Goal: Information Seeking & Learning: Learn about a topic

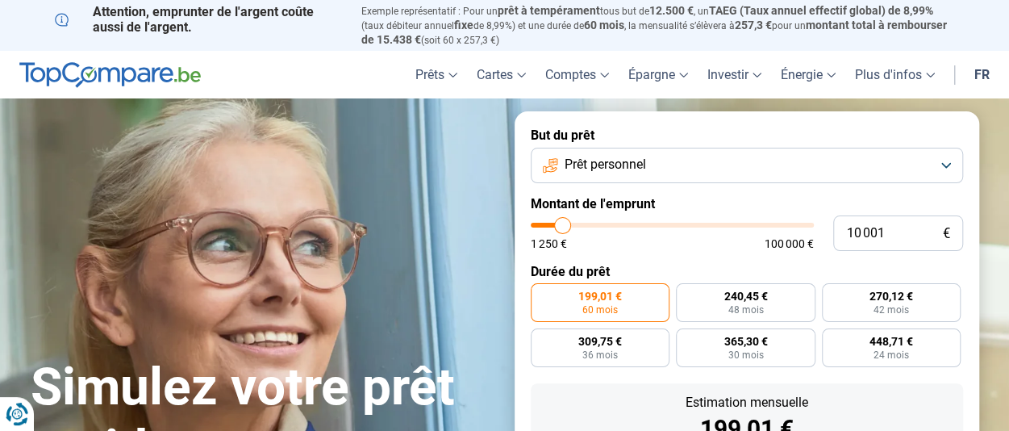
type input "10 500"
type input "10500"
type input "11 500"
type input "11500"
type input "14 000"
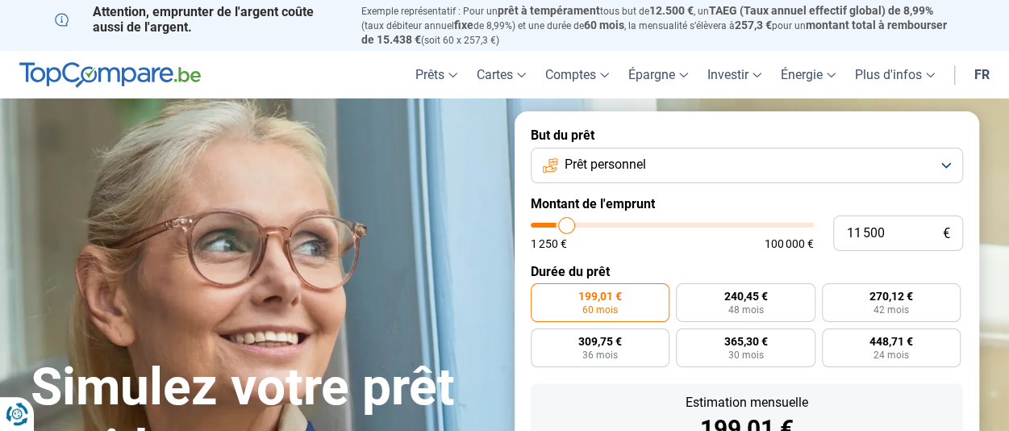
type input "14000"
type input "16 750"
type input "16750"
type input "20 000"
type input "20000"
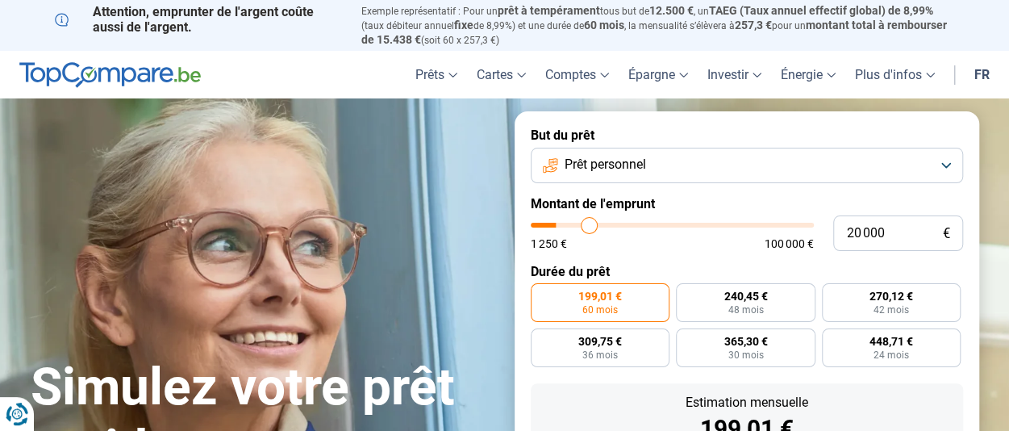
type input "23 500"
type input "23500"
type input "28 000"
type input "28000"
type input "30 750"
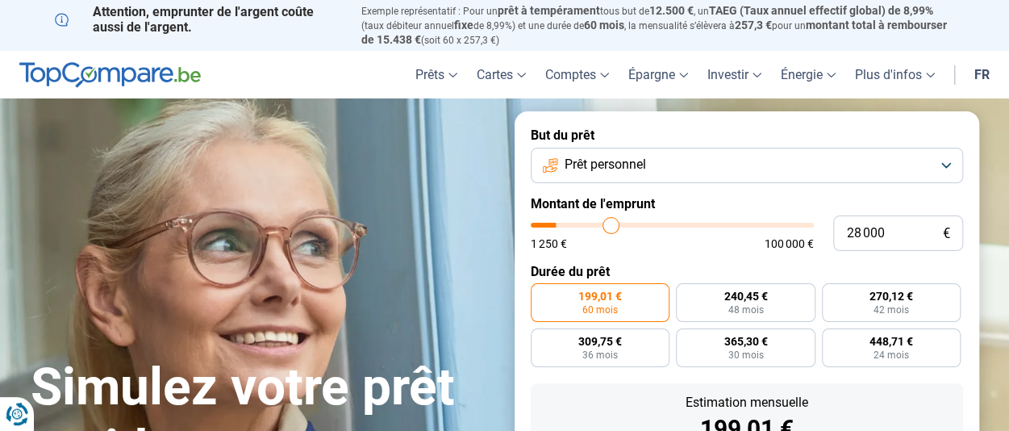
type input "30750"
type input "33 750"
type input "33750"
type input "35 500"
type input "35500"
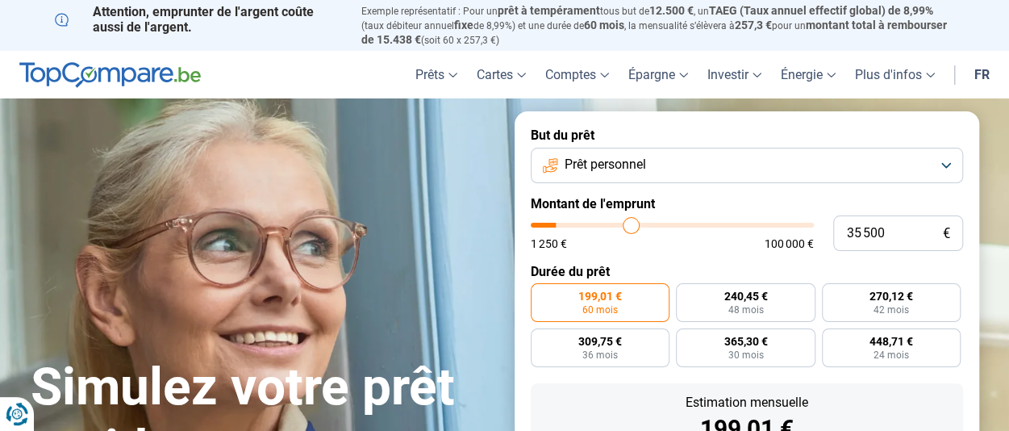
type input "37 250"
type input "37250"
type input "38 750"
type input "38750"
type input "40 250"
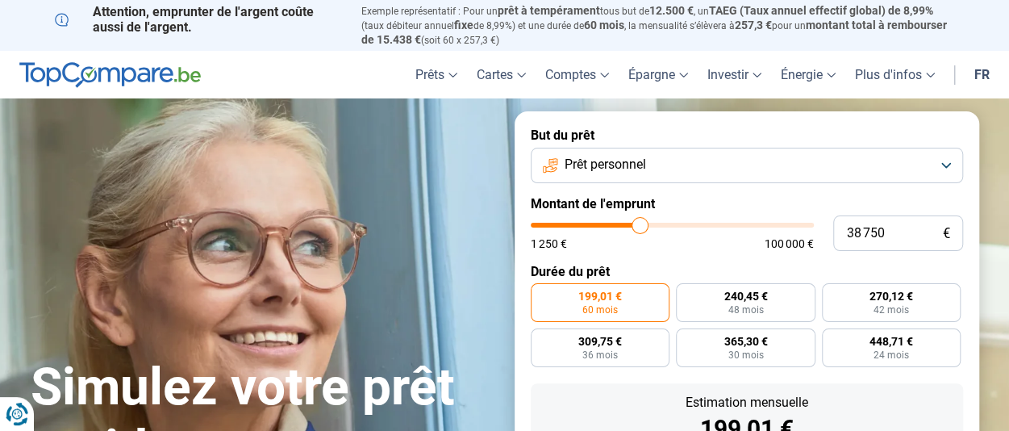
type input "40250"
type input "42 000"
type input "42000"
type input "44 000"
type input "44000"
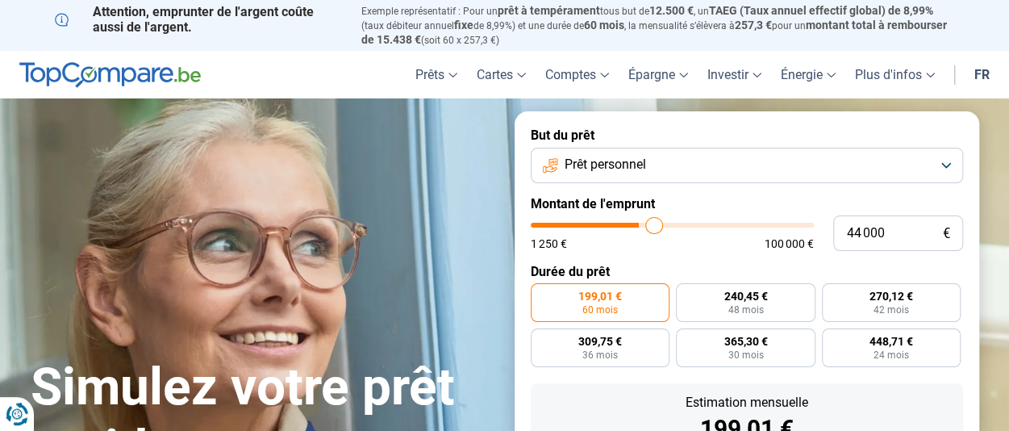
type input "45 750"
type input "45750"
type input "48 250"
type input "48250"
type input "50 000"
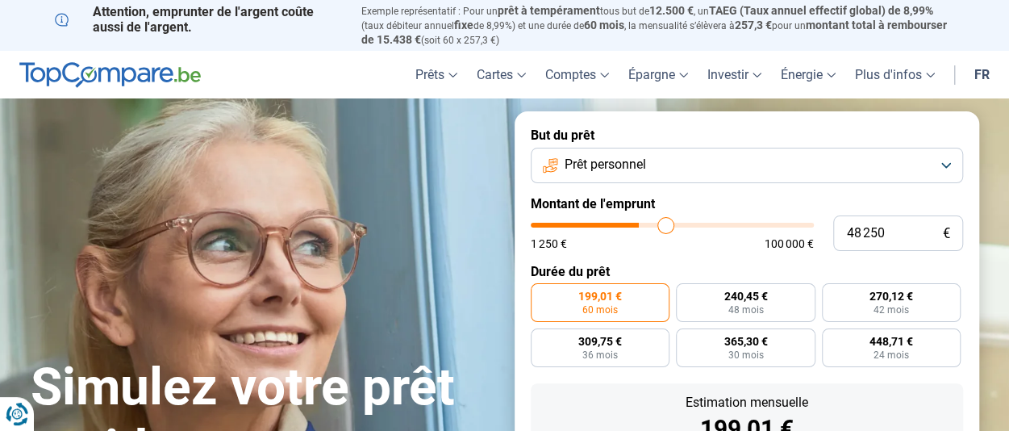
type input "50000"
type input "51 500"
type input "51500"
type input "52 750"
type input "52750"
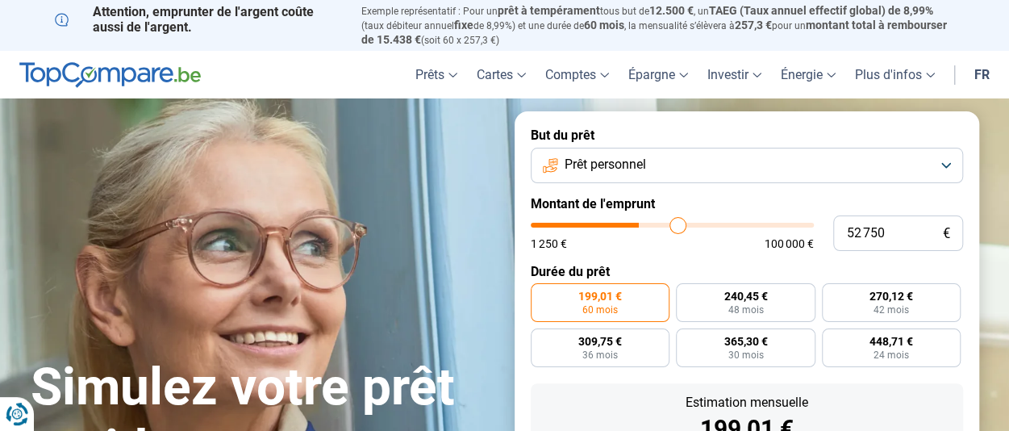
type input "54 250"
type input "54250"
type input "56 250"
type input "56250"
type input "59 000"
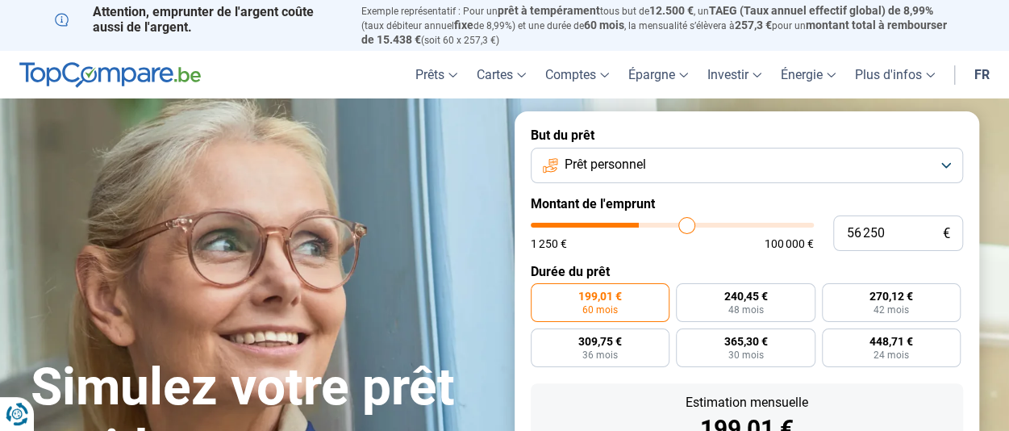
type input "59000"
type input "61 000"
type input "61000"
type input "63 250"
type input "63250"
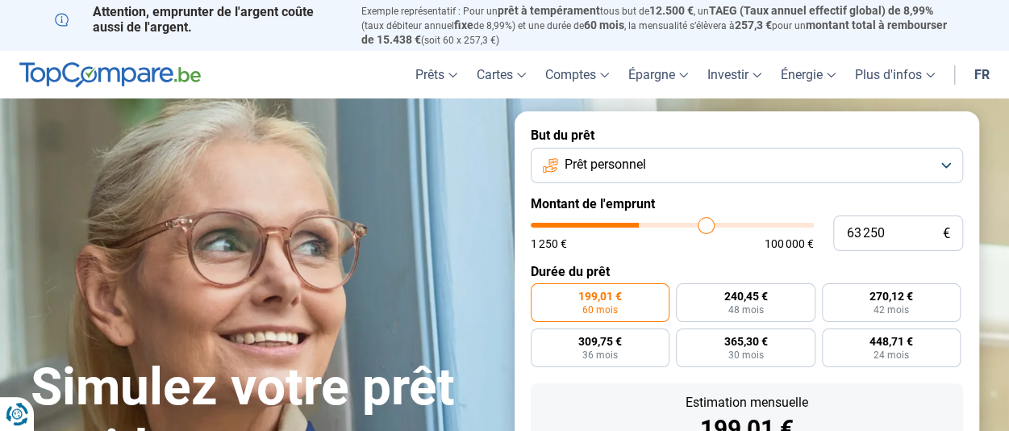
type input "65 000"
type input "65000"
type input "66 500"
type input "66500"
type input "67 500"
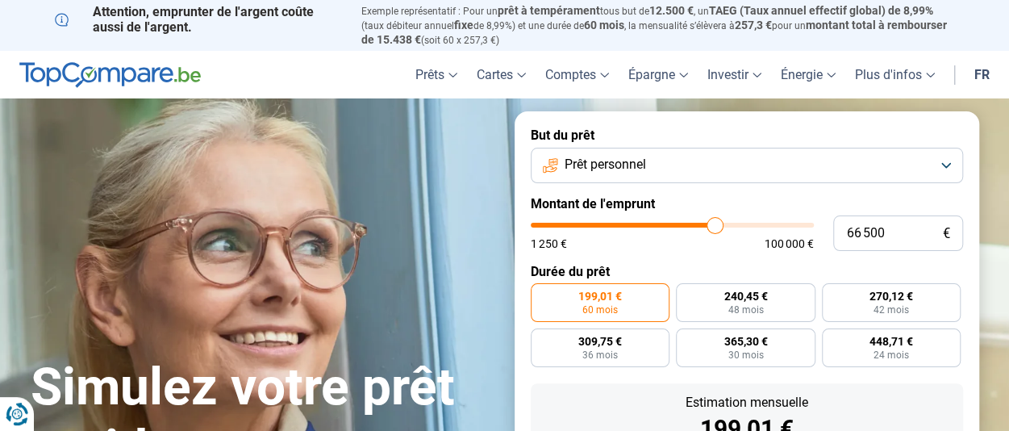
type input "67500"
type input "68 500"
type input "68500"
type input "69 500"
type input "69500"
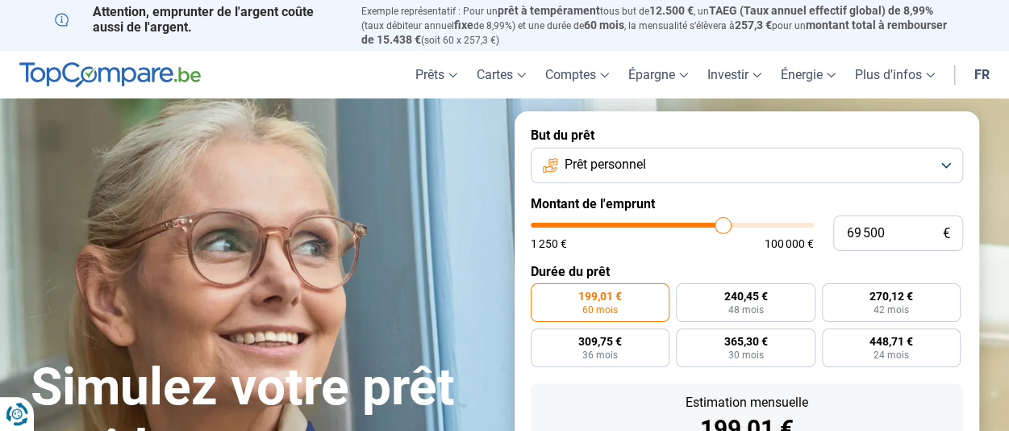
type input "70 500"
type input "70500"
type input "71 500"
type input "71500"
type input "72 750"
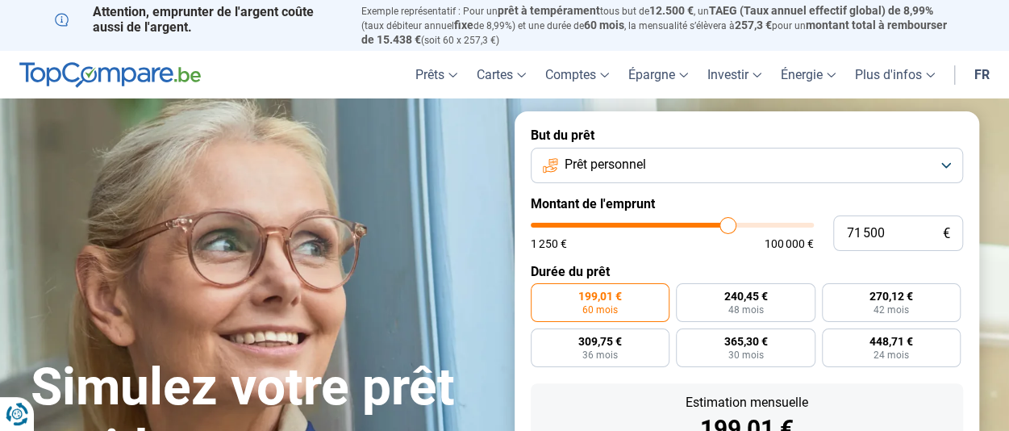
type input "72750"
type input "74 500"
type input "74500"
type input "76 500"
type input "76500"
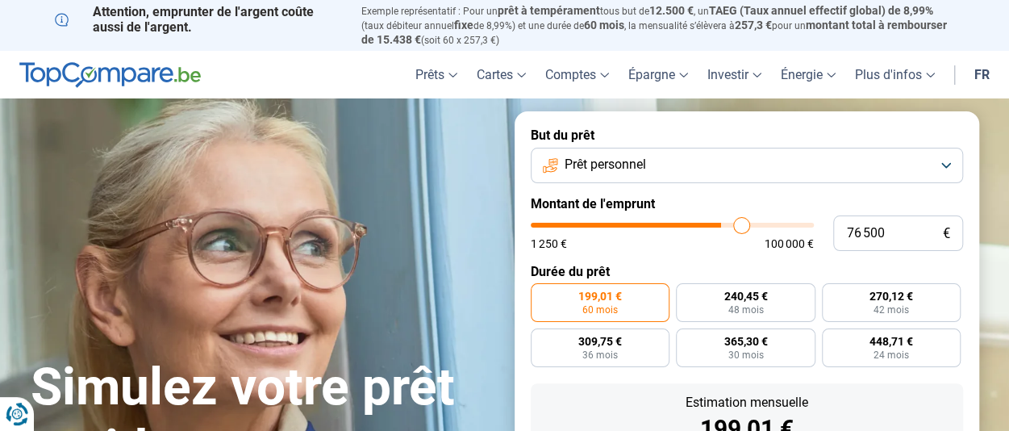
type input "78 250"
type input "78250"
type input "80 000"
type input "80000"
type input "81 250"
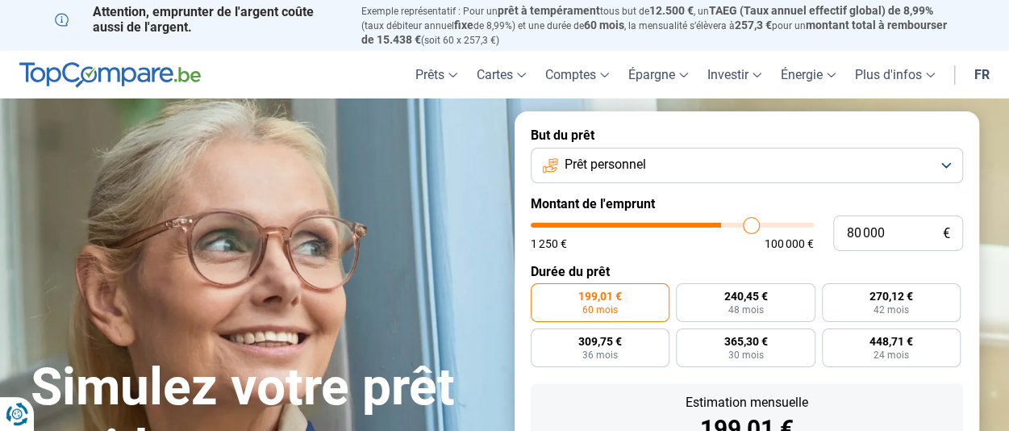
type input "81250"
type input "82 250"
type input "82250"
type input "83 250"
type input "83250"
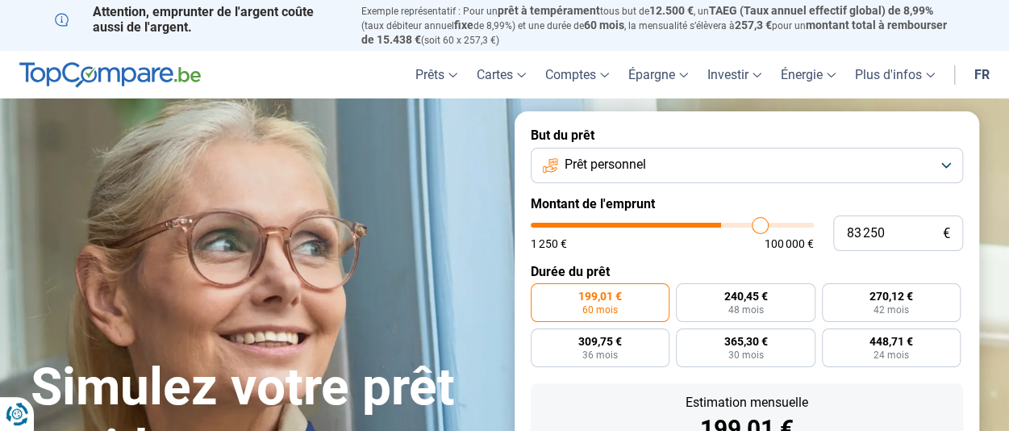
type input "84 000"
type input "84000"
type input "84 250"
type input "84250"
type input "84 500"
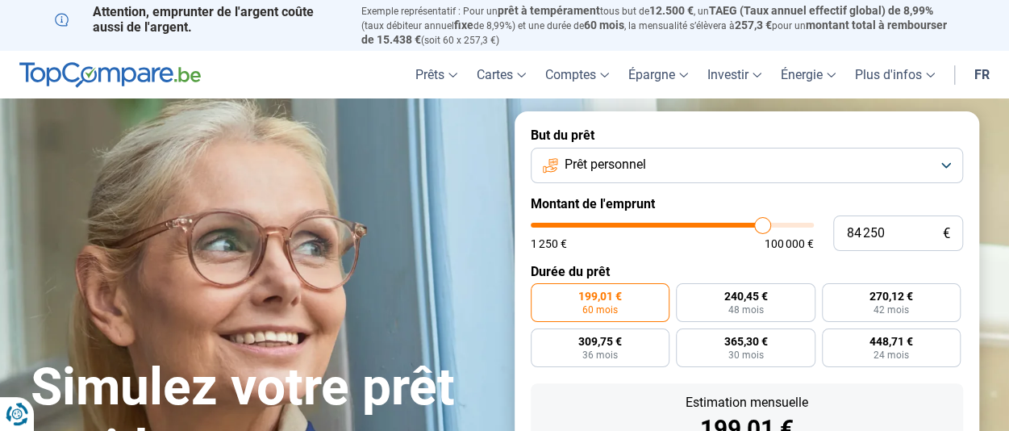
type input "84500"
type input "84 750"
type input "84750"
type input "85 000"
type input "85000"
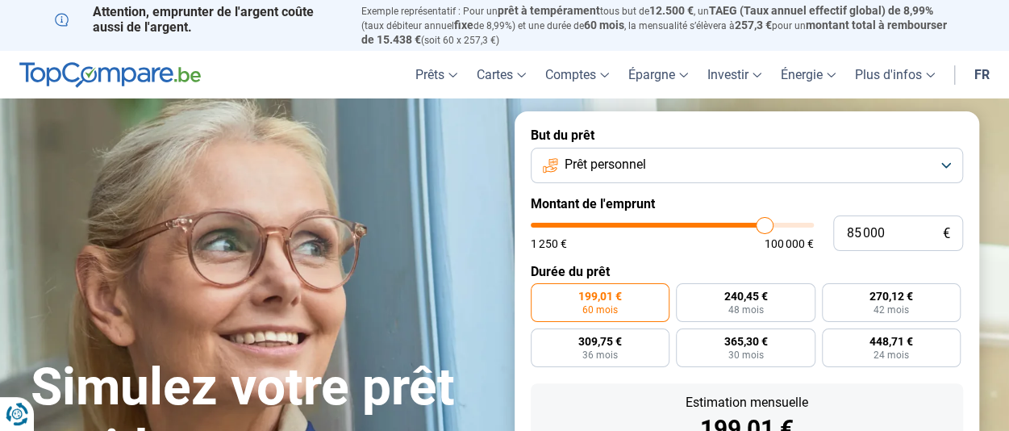
type input "85 250"
type input "85250"
type input "85 500"
type input "85500"
type input "85 750"
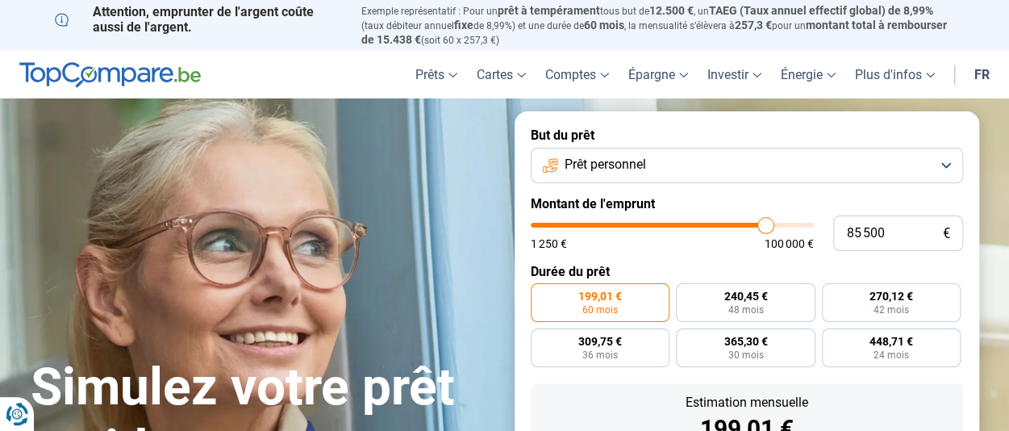
type input "85750"
type input "86 250"
type input "86250"
type input "86 750"
type input "86750"
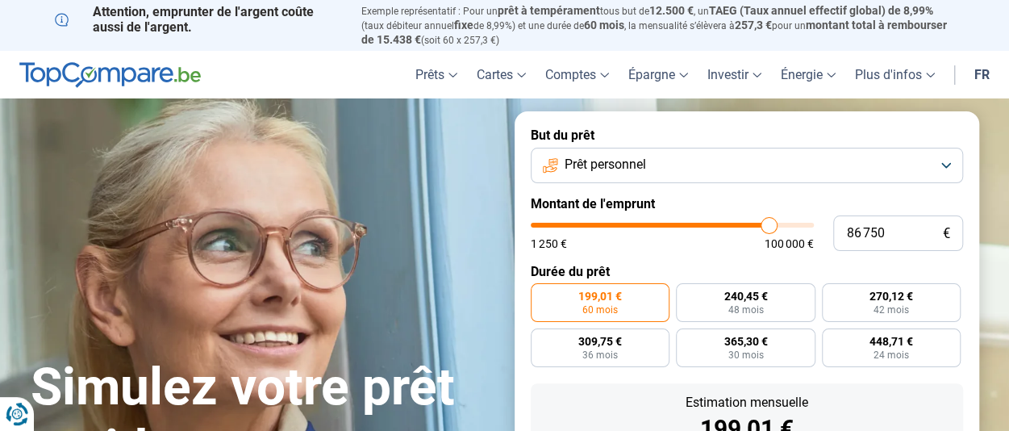
type input "87 250"
type input "87250"
type input "87 750"
type input "87750"
type input "89 250"
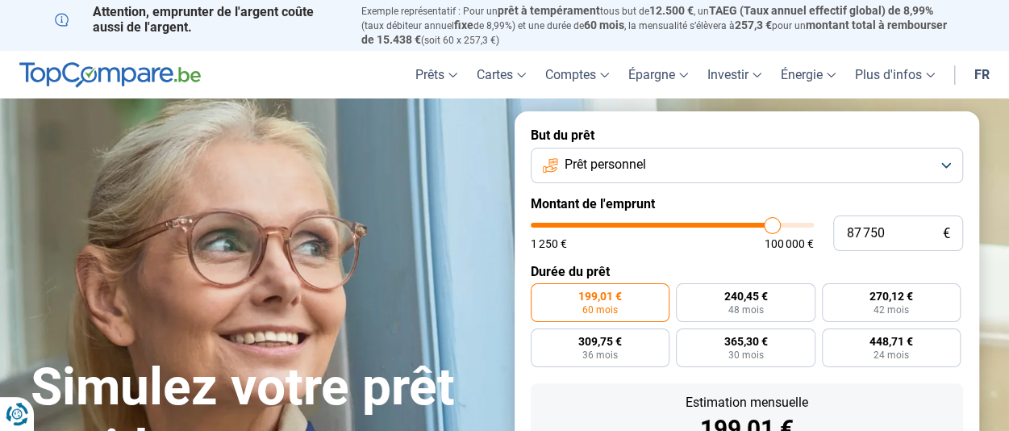
type input "89250"
type input "90 250"
type input "90250"
type input "91 000"
type input "91000"
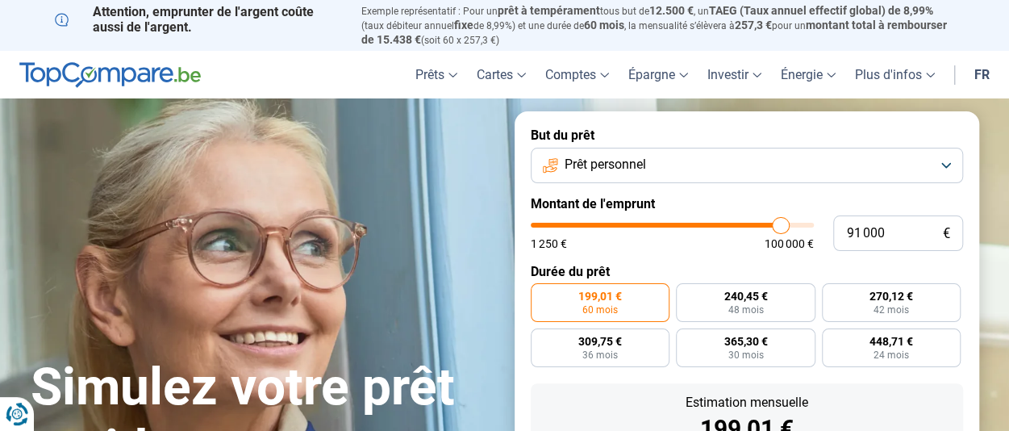
type input "91 750"
type input "91750"
type input "92 250"
type input "92250"
type input "92 750"
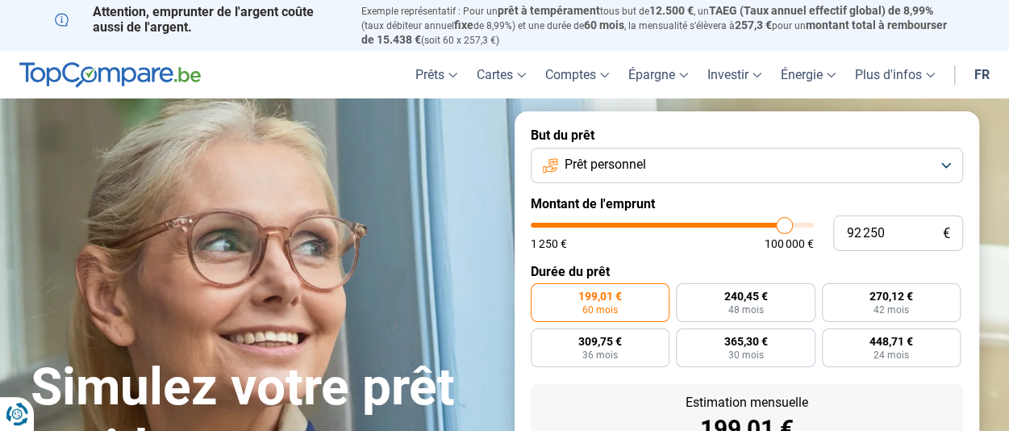
type input "92750"
type input "93 750"
type input "93750"
type input "94 500"
type input "94500"
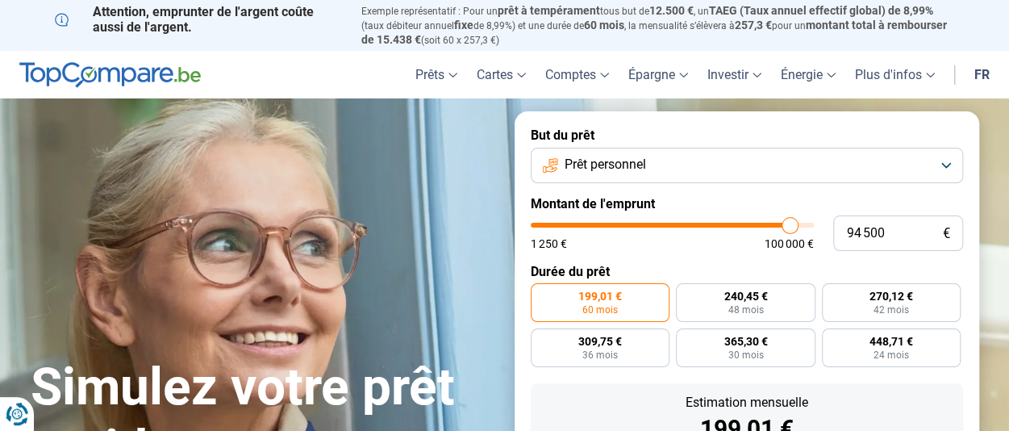
type input "95 000"
type input "95000"
type input "95 750"
type input "95750"
type input "96 750"
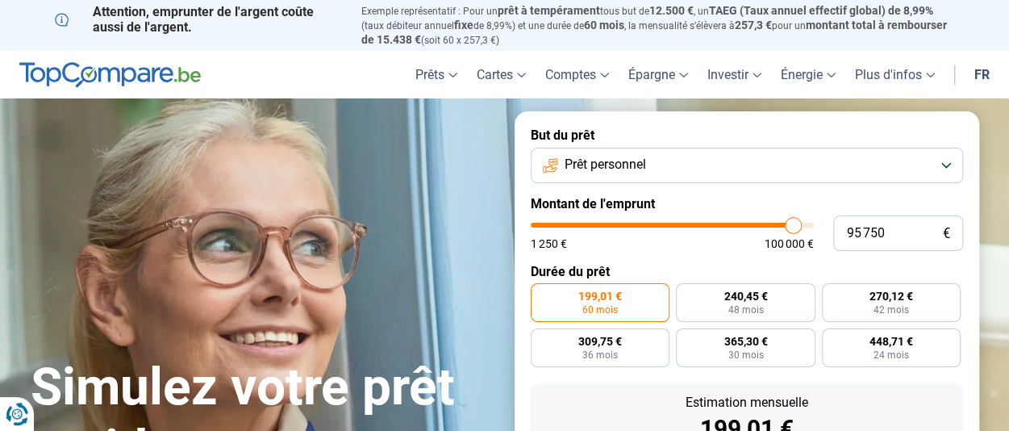
type input "96750"
type input "97 250"
type input "97250"
type input "97 750"
type input "97750"
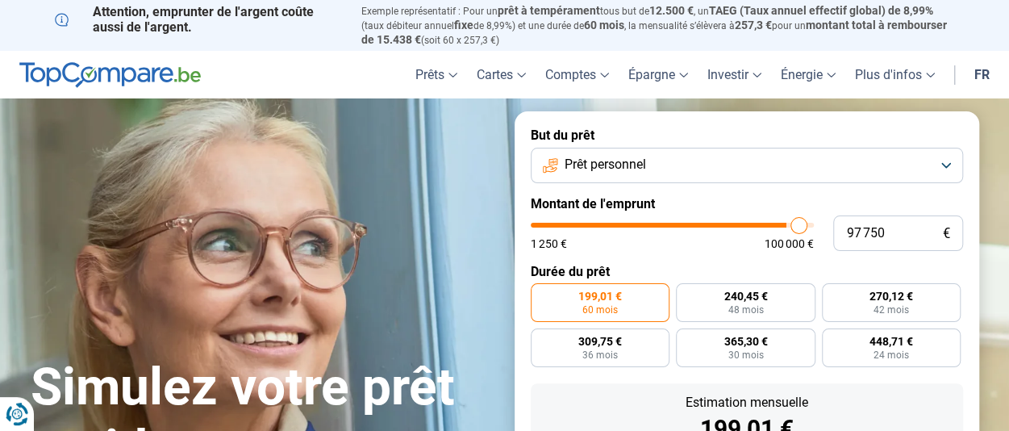
type input "98 000"
type input "98000"
type input "98 500"
type input "98500"
type input "98 750"
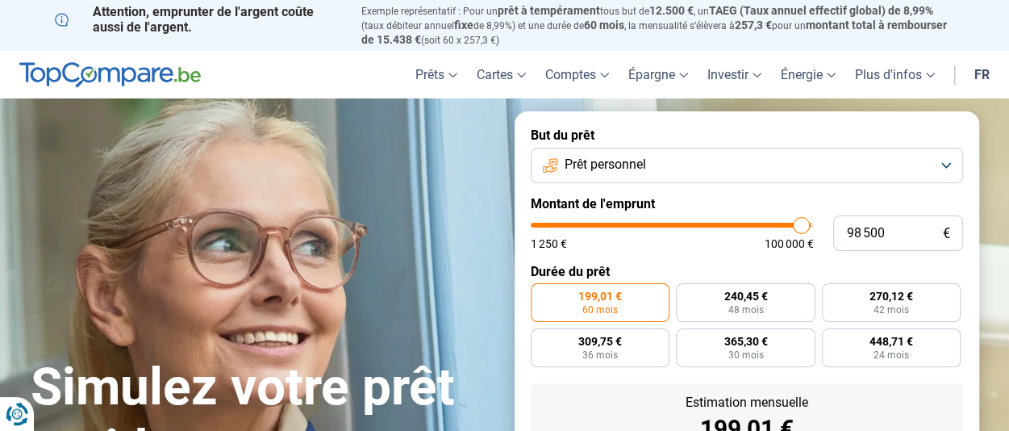
type input "98750"
type input "99 250"
type input "99250"
type input "99 750"
type input "99750"
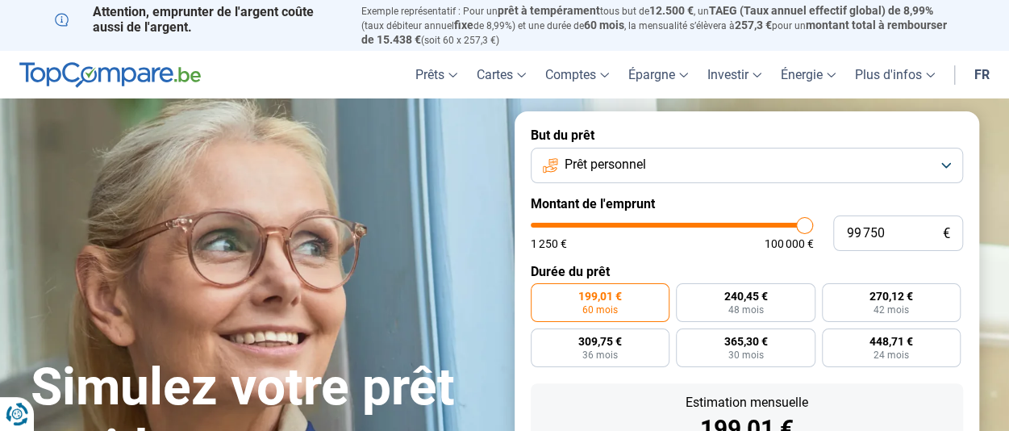
type input "100 000"
type input "100000"
type input "99 750"
type input "99750"
type input "99 500"
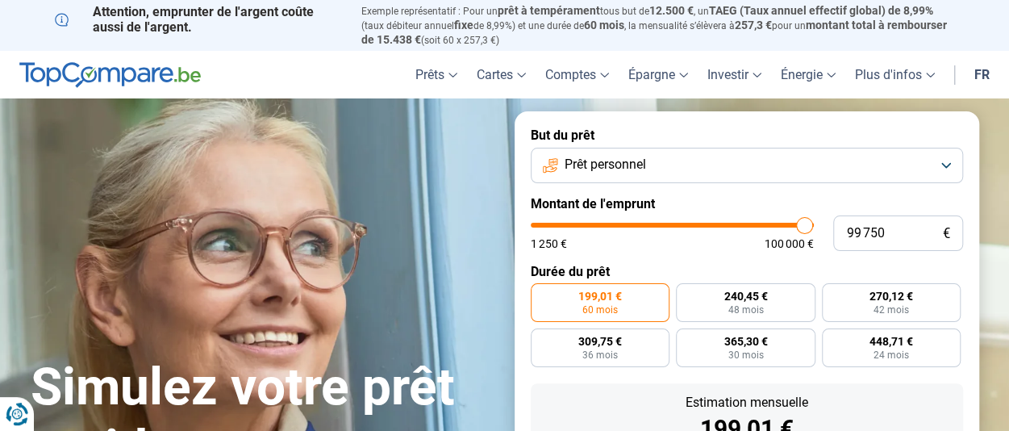
type input "99500"
type input "99 000"
type input "99000"
type input "98 750"
type input "98750"
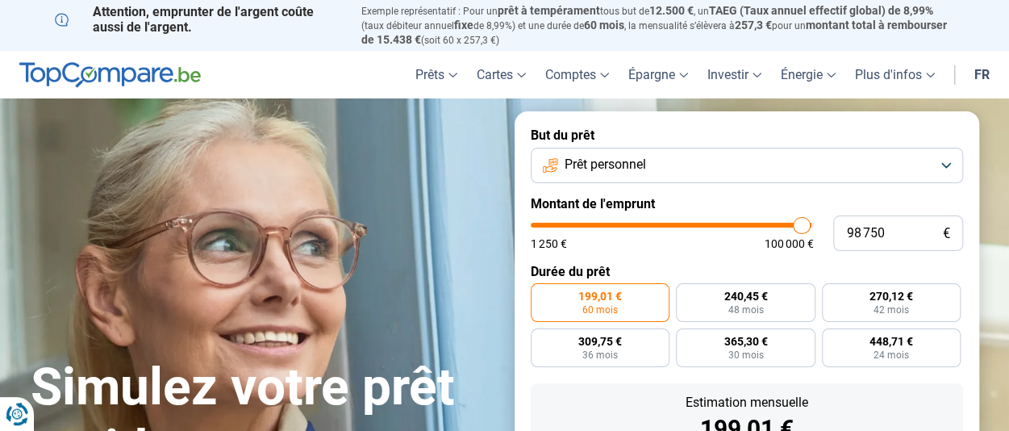
type input "98 500"
type input "98500"
type input "98 000"
type input "98000"
type input "97 750"
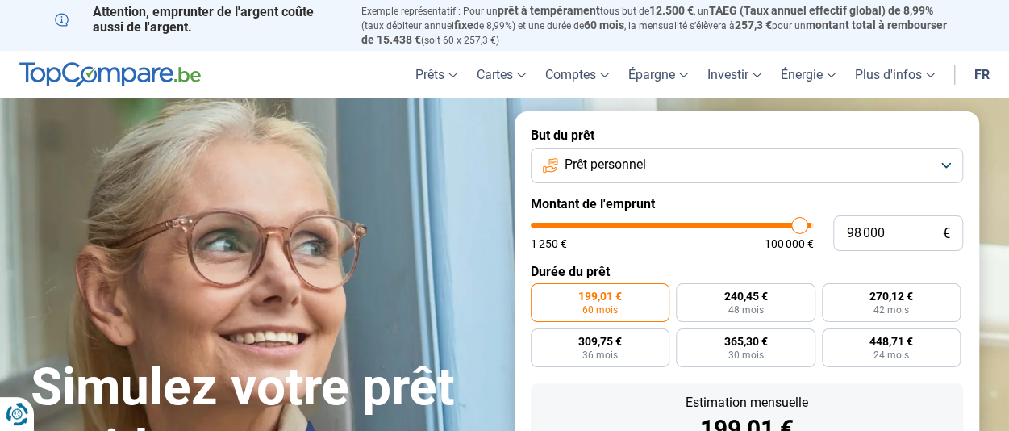
type input "97750"
type input "97 250"
type input "97250"
type input "96 750"
type input "96750"
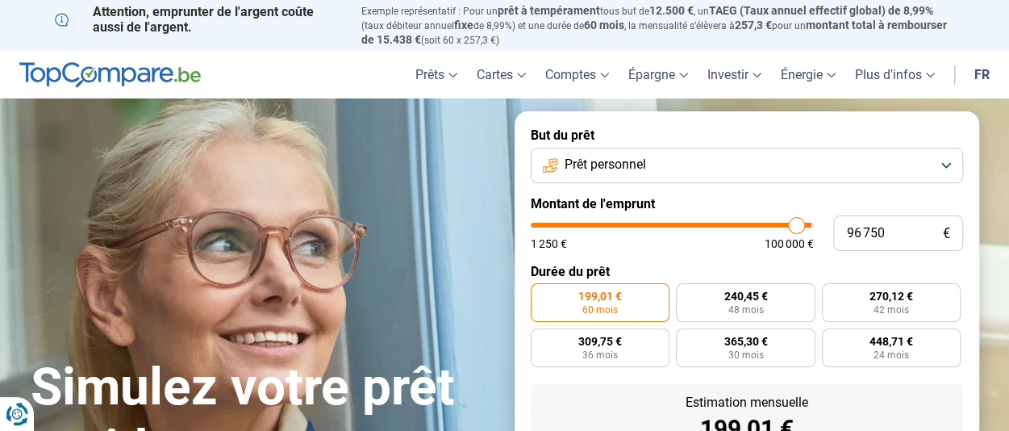
type input "96 500"
type input "96500"
type input "96 250"
type input "96250"
type input "96 000"
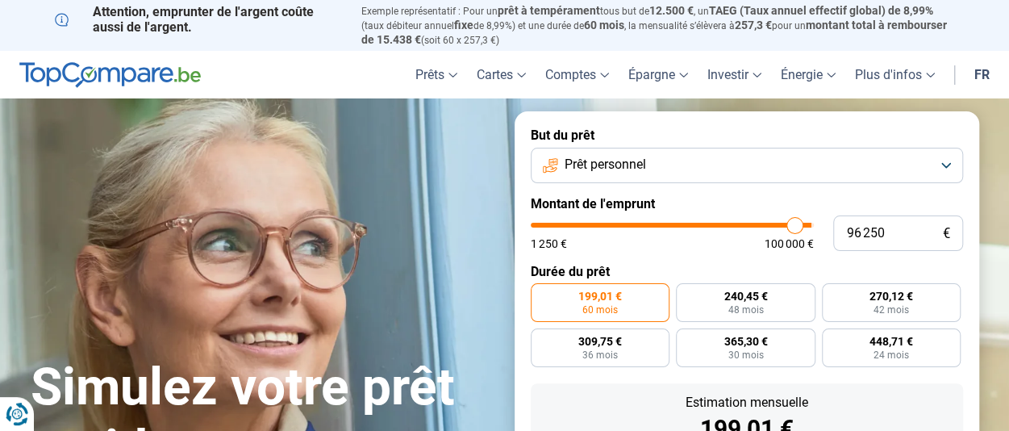
type input "96000"
type input "95 750"
type input "95750"
type input "95 500"
type input "95500"
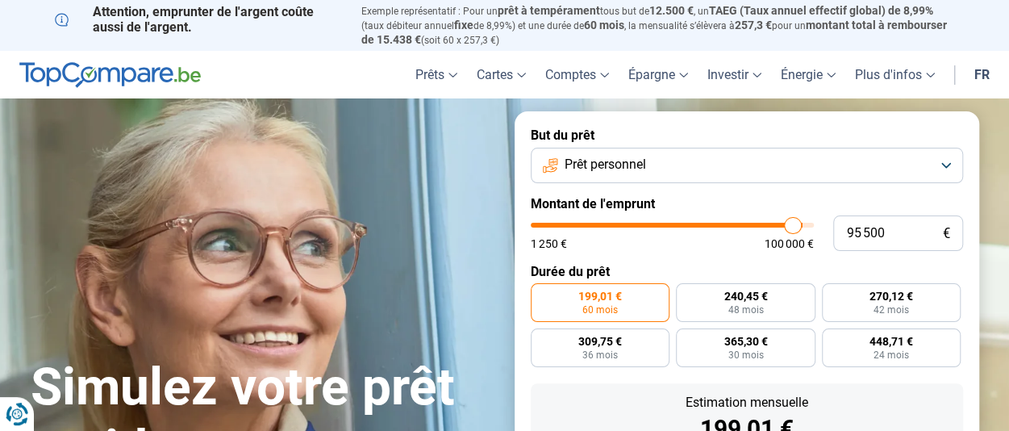
type input "95 250"
type input "95250"
type input "95 000"
type input "95000"
type input "94 750"
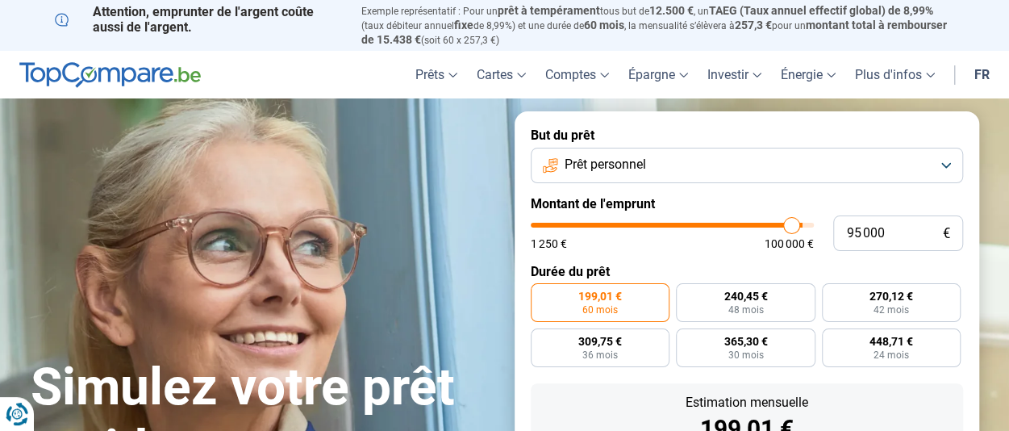
type input "94750"
type input "94 500"
type input "94500"
type input "94 250"
type input "94250"
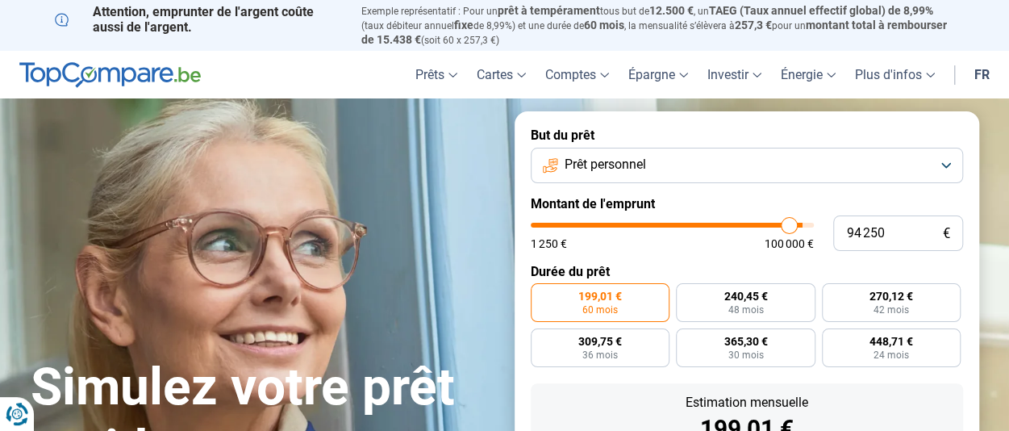
type input "94 000"
type input "94000"
type input "93 750"
type input "93750"
type input "93 500"
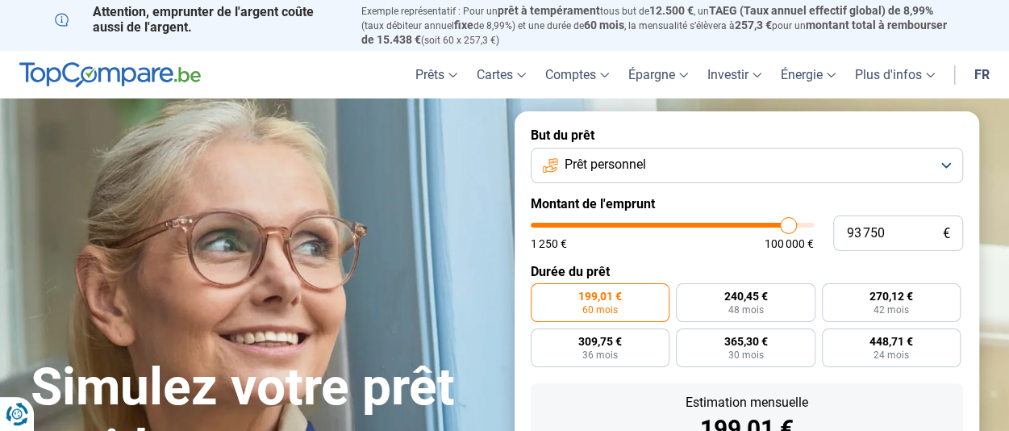
type input "93500"
type input "93 250"
type input "93250"
type input "93 000"
type input "93000"
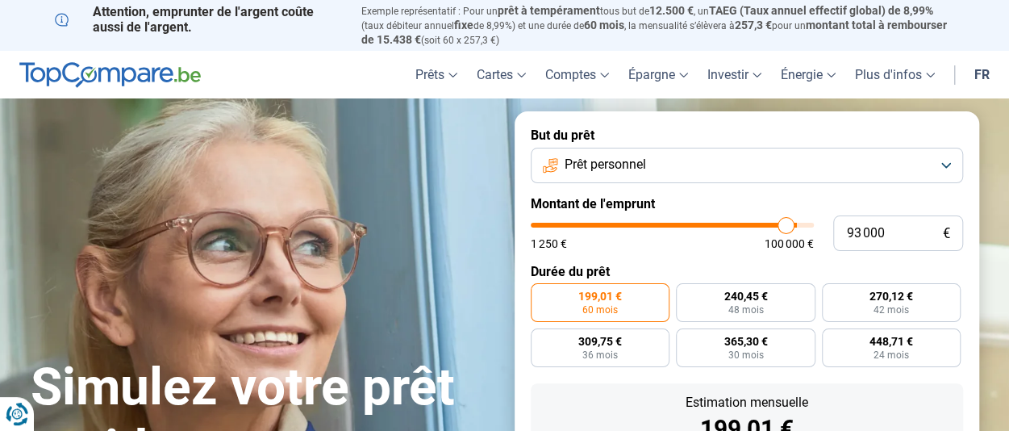
type input "92 750"
type input "92750"
type input "92 500"
type input "92500"
type input "92 250"
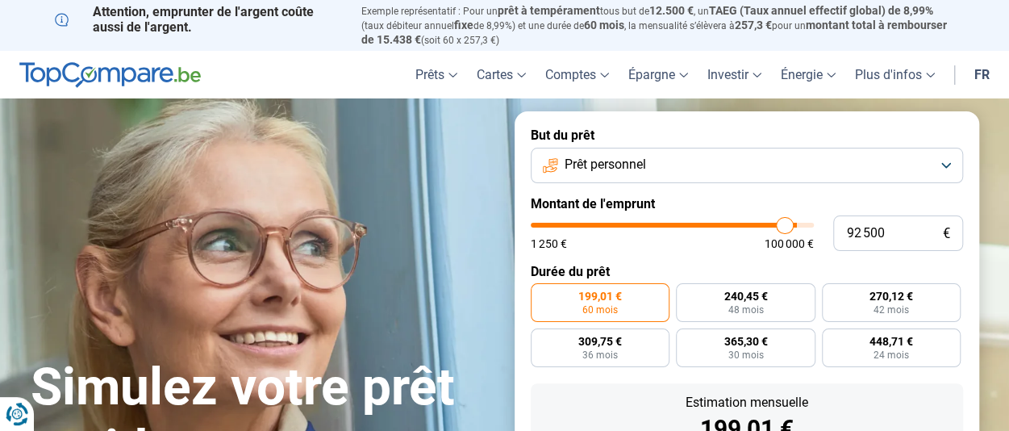
type input "92250"
type input "92 000"
type input "92000"
type input "91 750"
type input "91750"
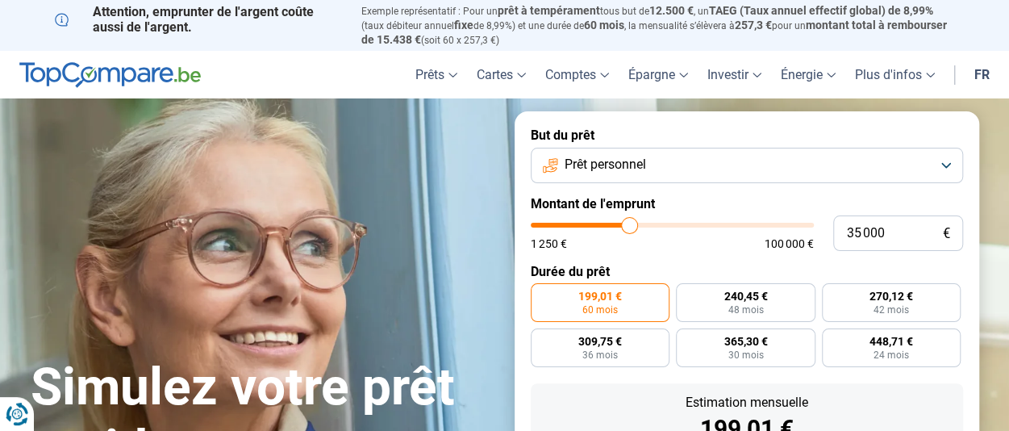
drag, startPoint x: 562, startPoint y: 224, endPoint x: 629, endPoint y: 227, distance: 67.0
click at [629, 227] on input "range" at bounding box center [672, 225] width 283 height 5
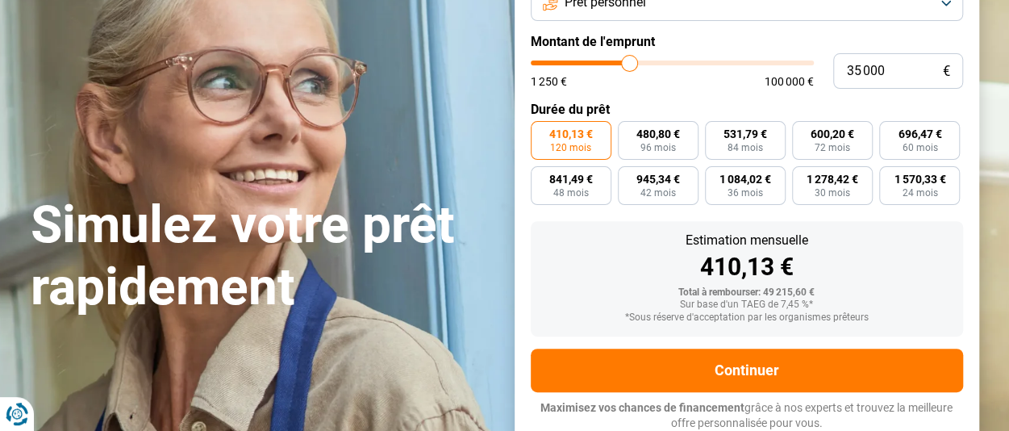
scroll to position [164, 0]
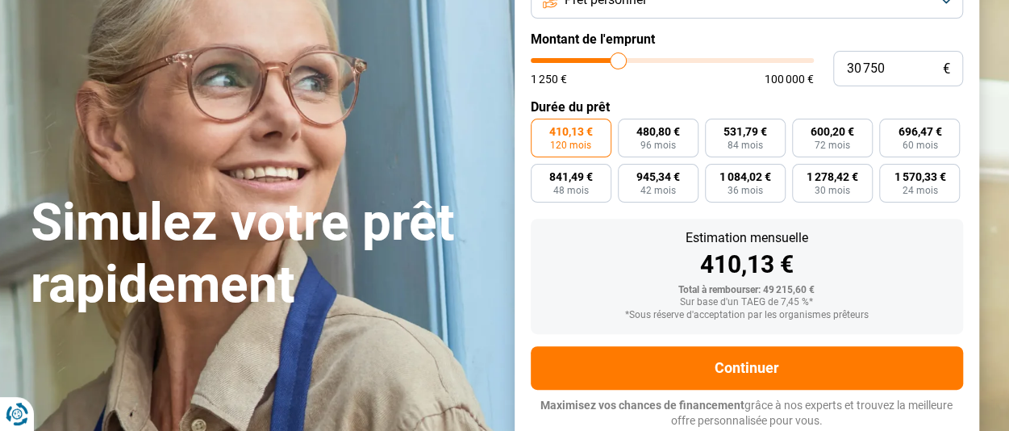
drag, startPoint x: 627, startPoint y: 66, endPoint x: 618, endPoint y: 66, distance: 9.7
click at [618, 63] on input "range" at bounding box center [672, 60] width 283 height 5
